Goal: Task Accomplishment & Management: Complete application form

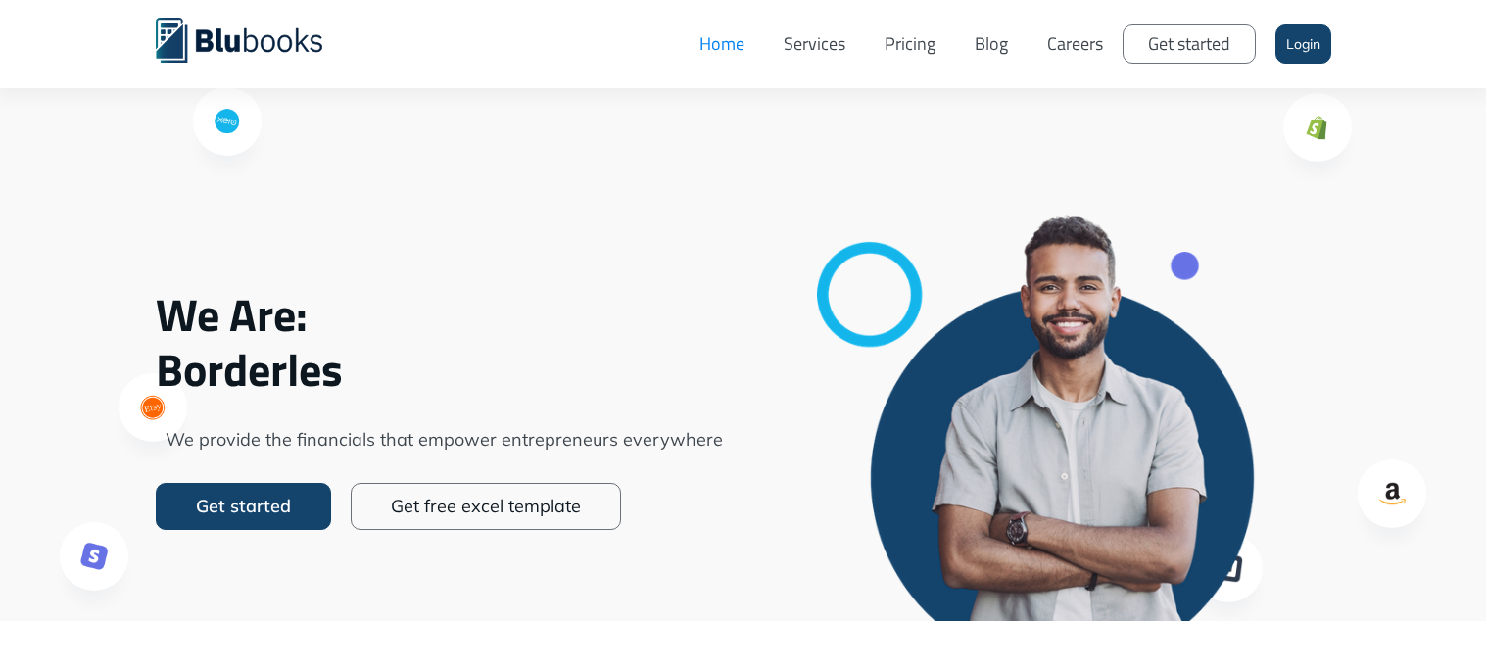
click at [1304, 54] on link "Login" at bounding box center [1303, 43] width 56 height 39
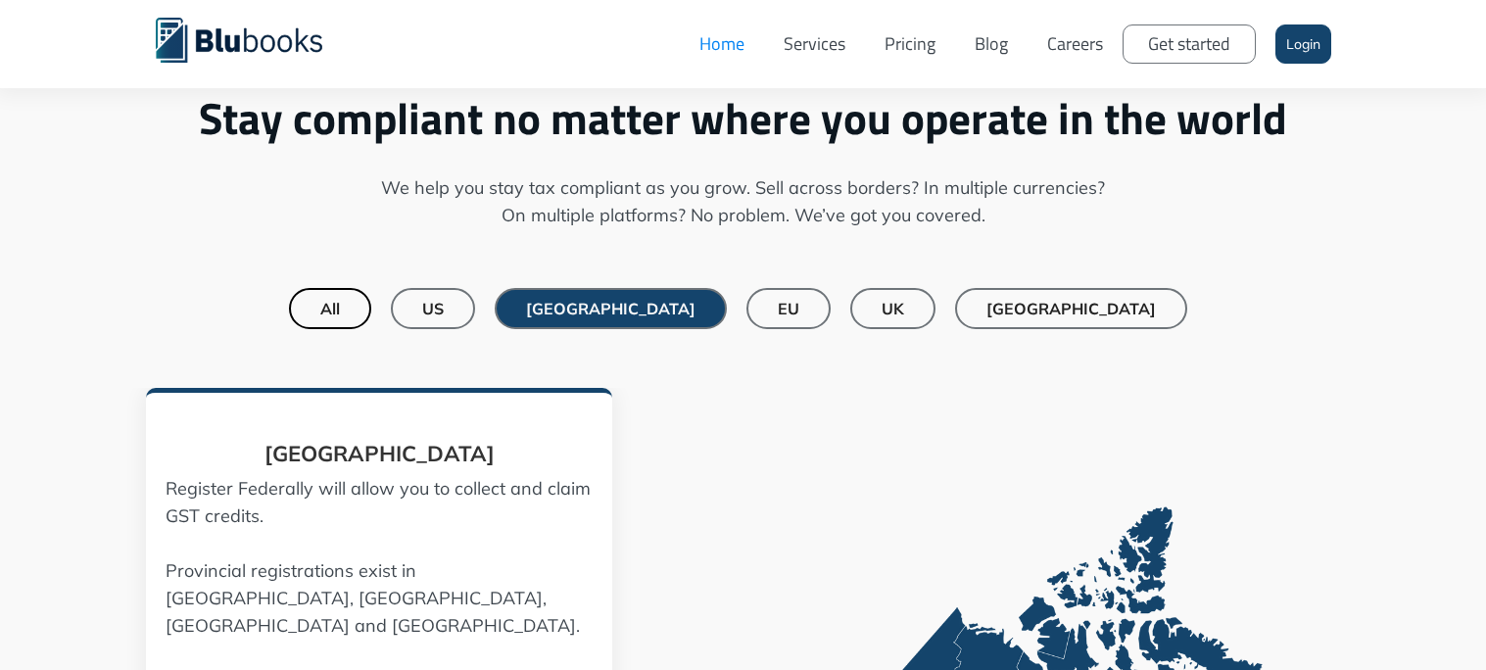
scroll to position [1413, 0]
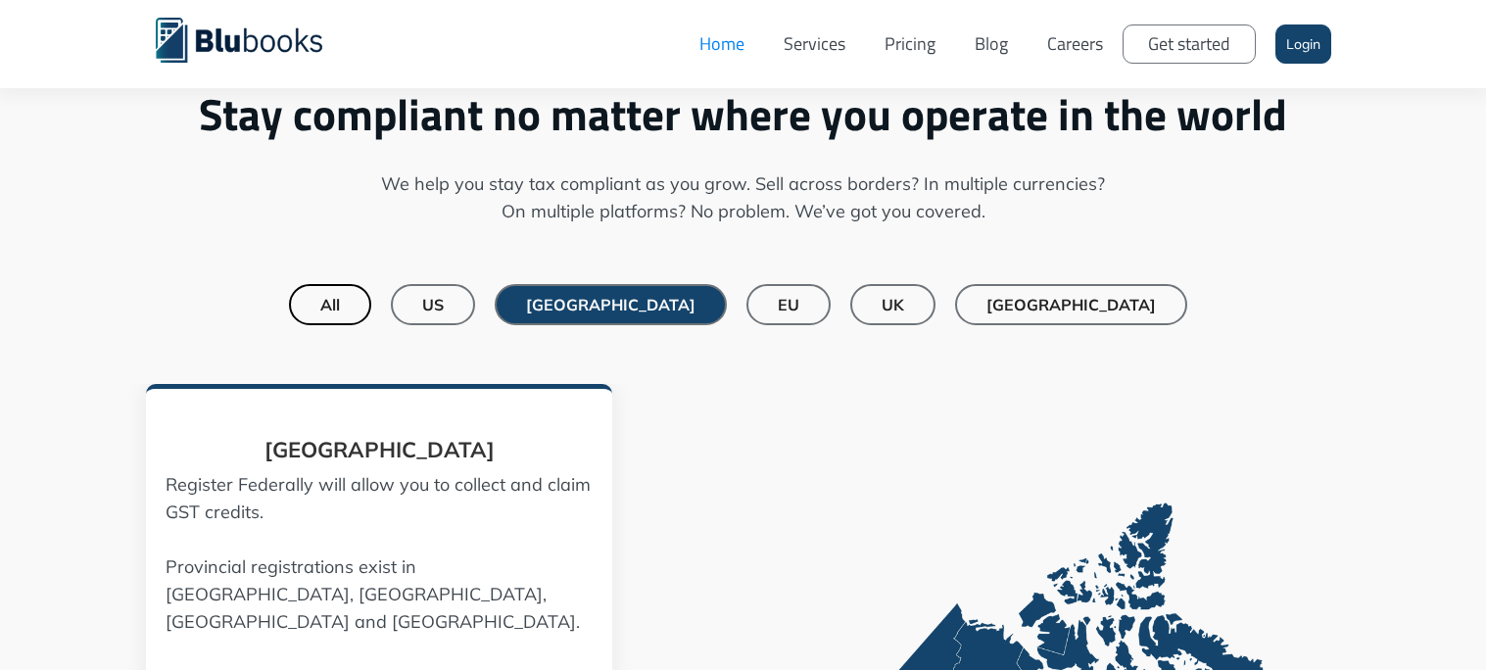
click at [475, 308] on link "US" at bounding box center [433, 304] width 84 height 41
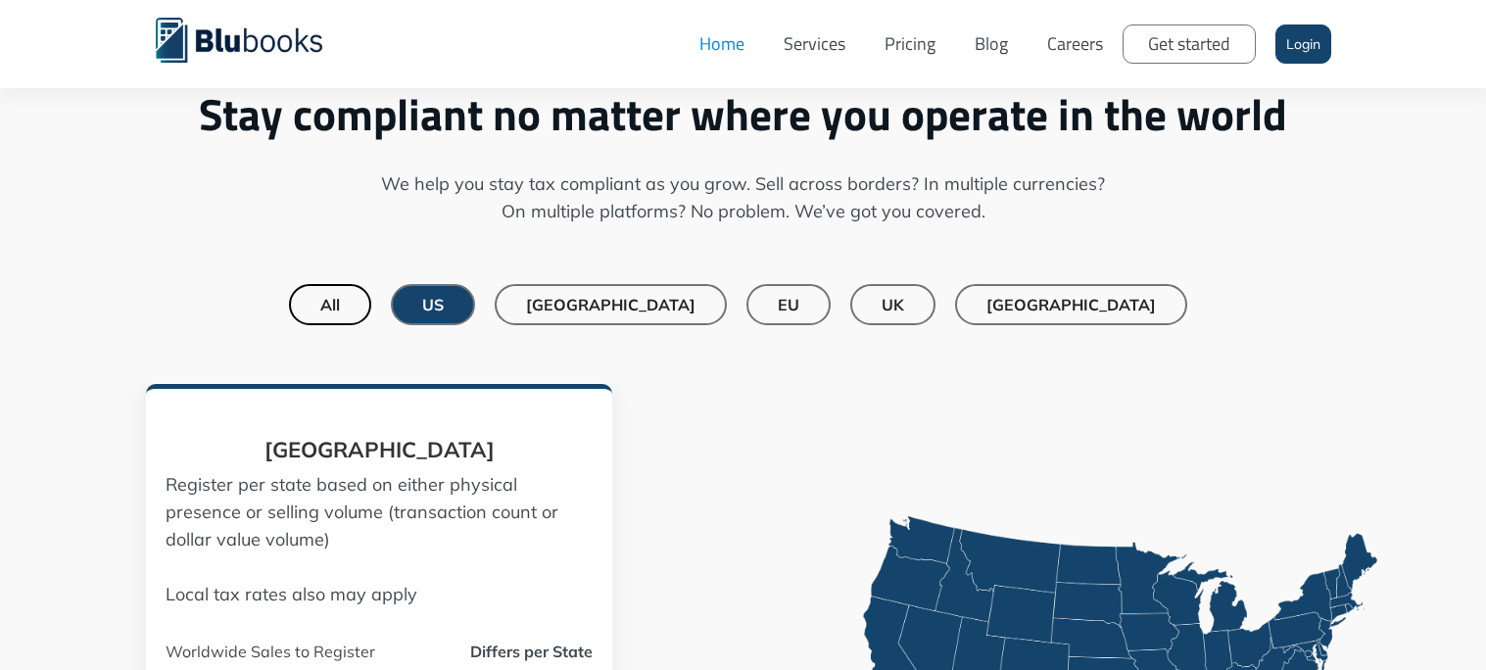
scroll to position [0, 0]
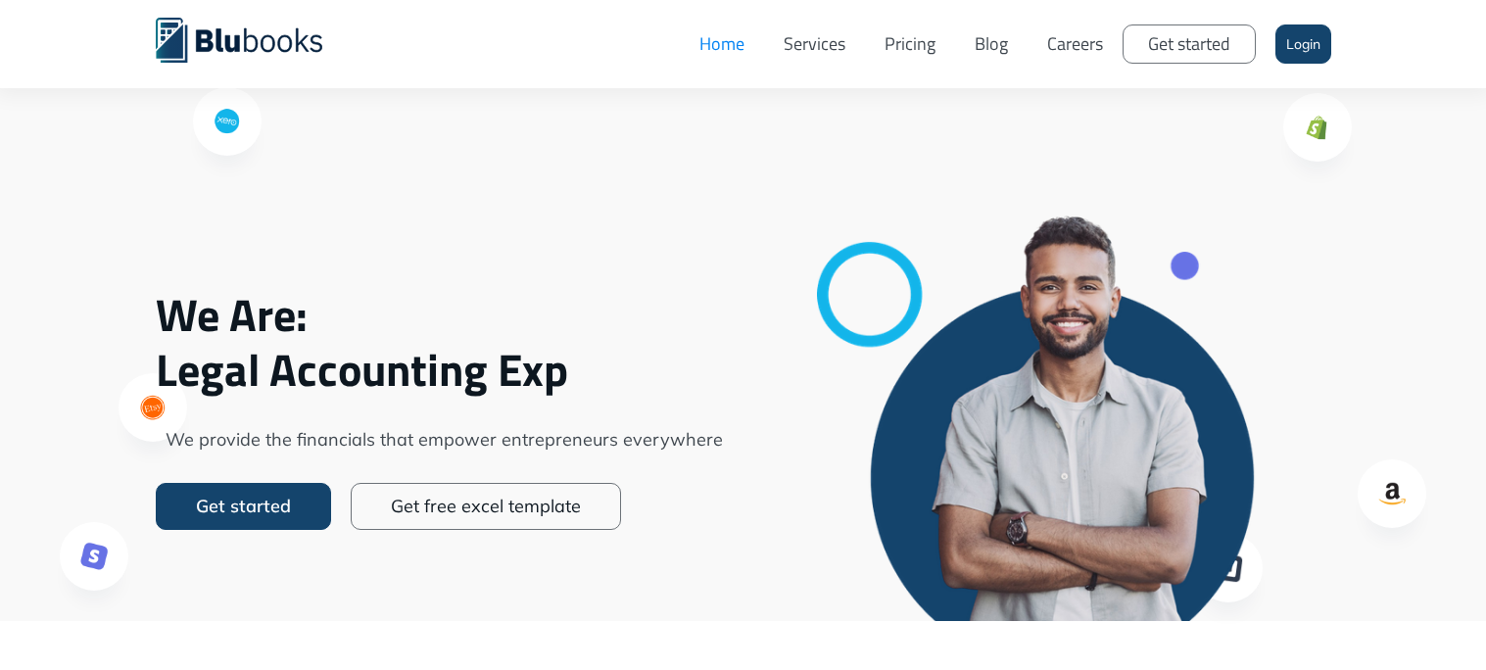
click at [1290, 57] on link "Login" at bounding box center [1303, 43] width 56 height 39
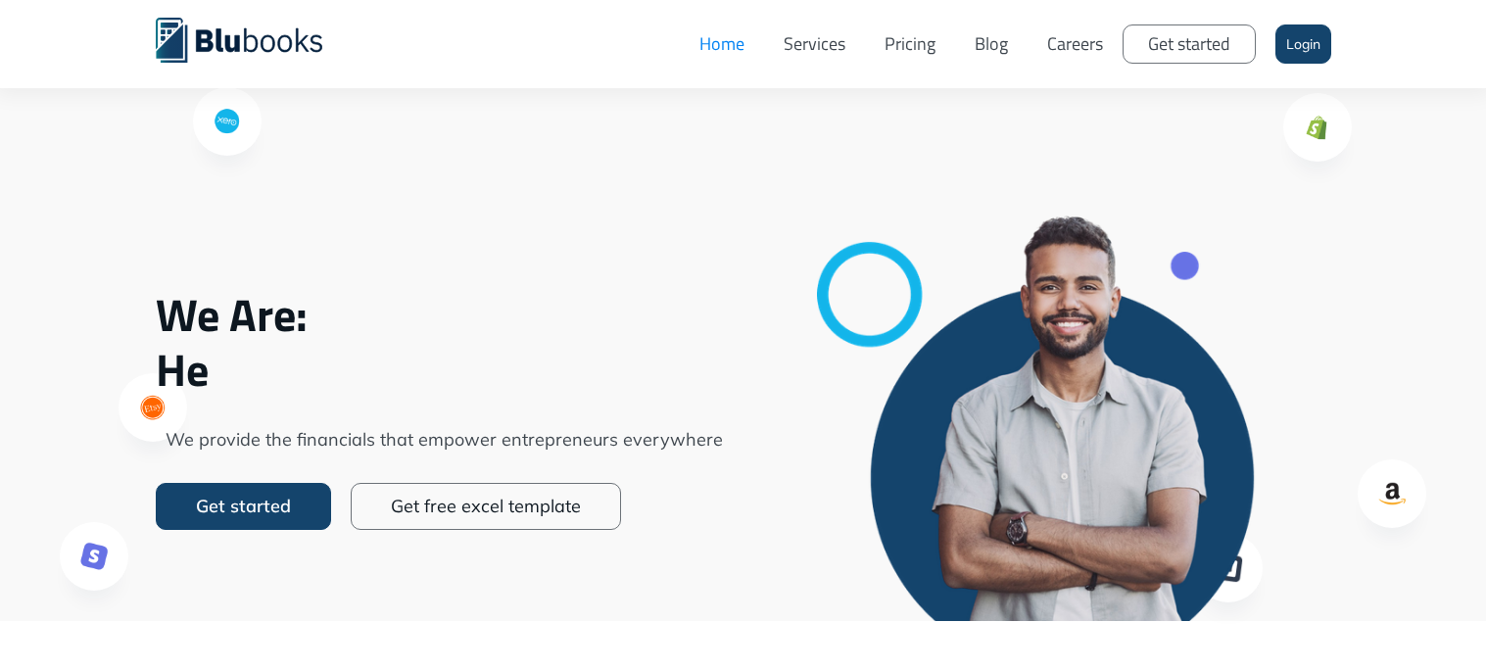
click at [233, 493] on link "Get started" at bounding box center [243, 506] width 175 height 47
click at [1306, 44] on link "Login" at bounding box center [1303, 43] width 56 height 39
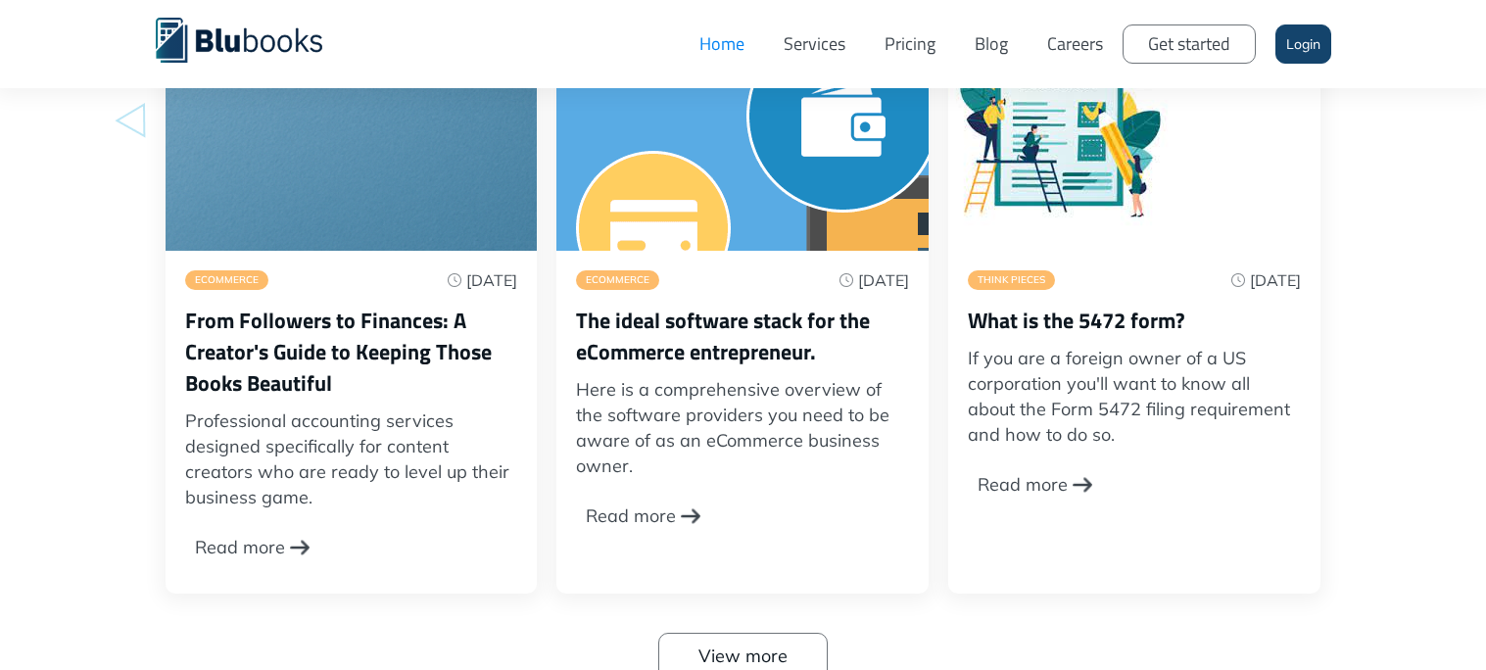
scroll to position [5800, 0]
